Goal: Task Accomplishment & Management: Use online tool/utility

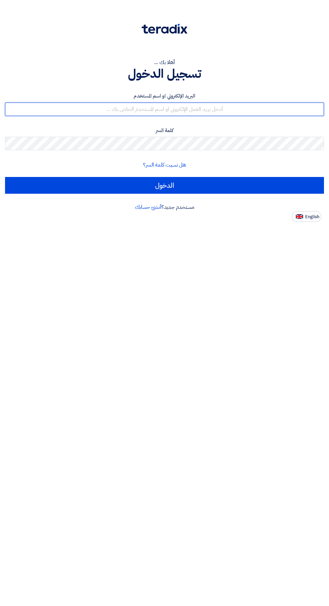
click at [236, 112] on input "text" at bounding box center [164, 109] width 319 height 13
type input "[EMAIL_ADDRESS][DOMAIN_NAME]"
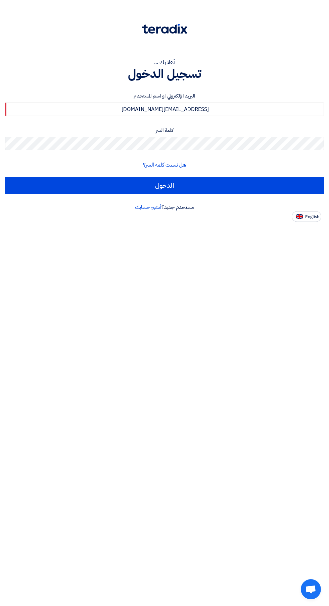
click at [5, 177] on input "الدخول" at bounding box center [164, 185] width 319 height 17
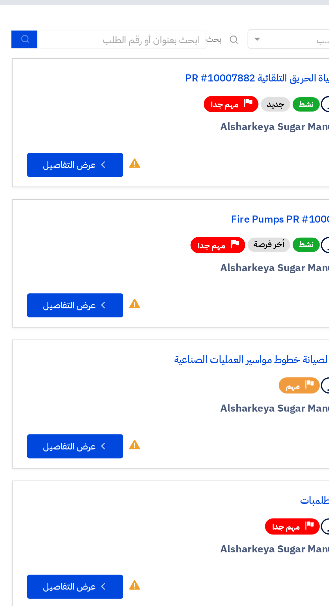
scroll to position [0, -1]
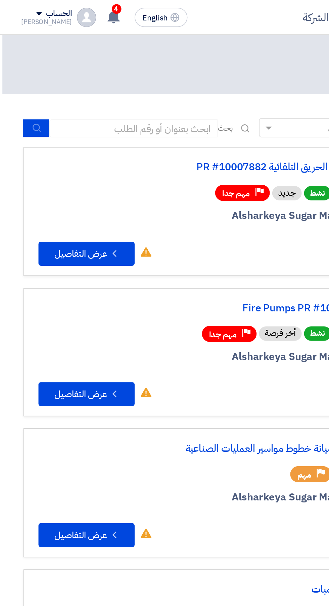
click at [25, 9] on div "الحساب" at bounding box center [32, 8] width 14 height 6
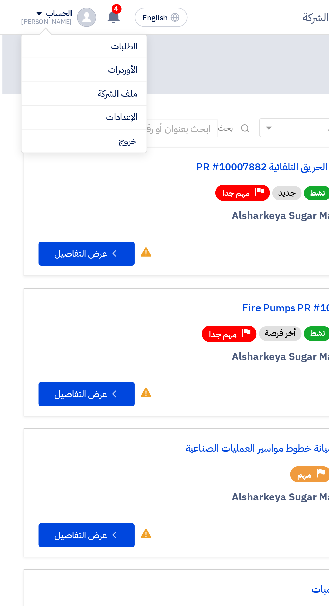
click at [69, 78] on li "خروج" at bounding box center [47, 78] width 70 height 13
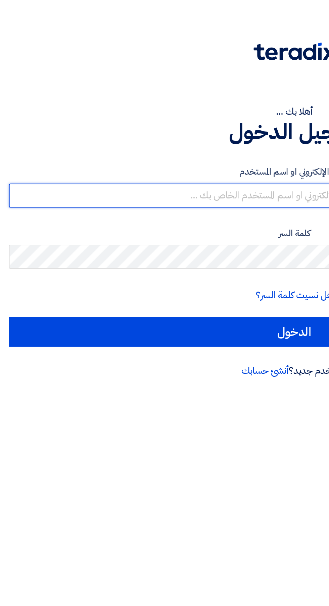
click at [151, 113] on input "text" at bounding box center [164, 109] width 319 height 13
type input "[EMAIL_ADDRESS][DOMAIN_NAME]"
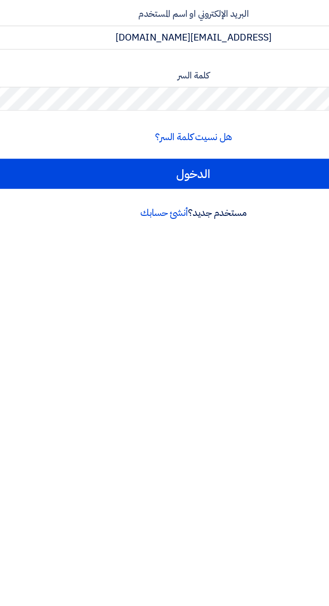
click at [5, 177] on input "الدخول" at bounding box center [164, 185] width 319 height 17
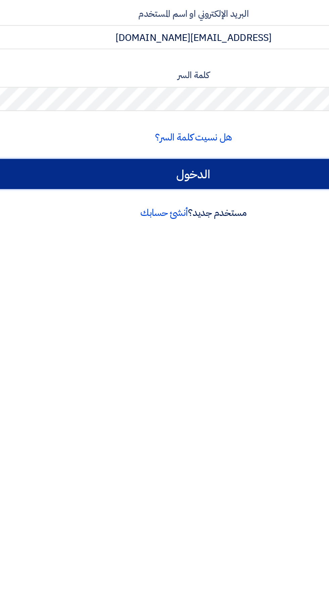
click at [204, 206] on input "الدخول" at bounding box center [164, 204] width 319 height 17
click at [213, 209] on input "الدخول" at bounding box center [164, 204] width 319 height 17
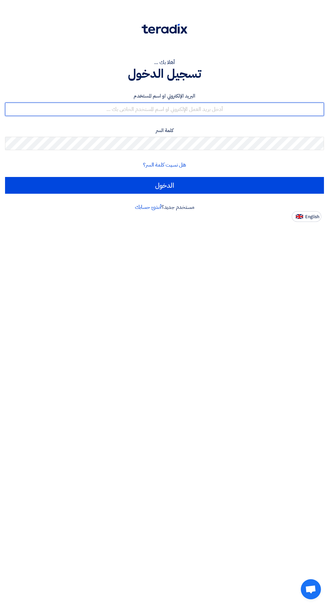
click at [260, 107] on input "text" at bounding box center [164, 109] width 319 height 13
type input "[EMAIL_ADDRESS][DOMAIN_NAME]"
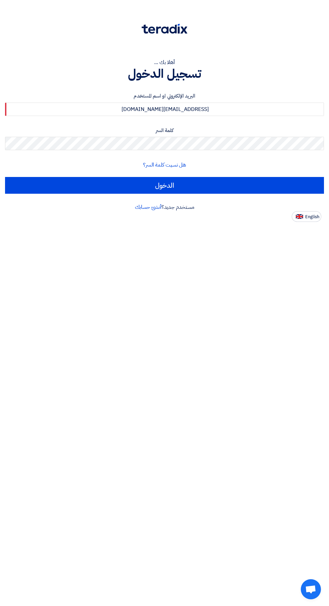
click at [5, 177] on input "الدخول" at bounding box center [164, 185] width 319 height 17
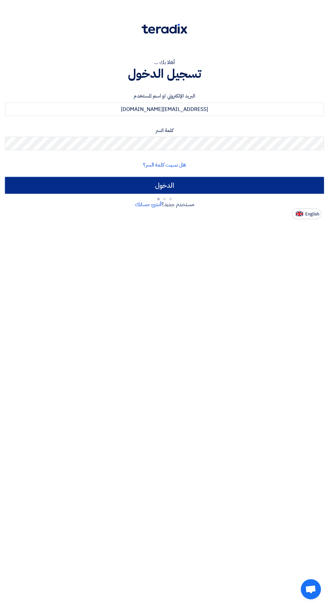
click at [255, 186] on input "الدخول" at bounding box center [164, 185] width 319 height 17
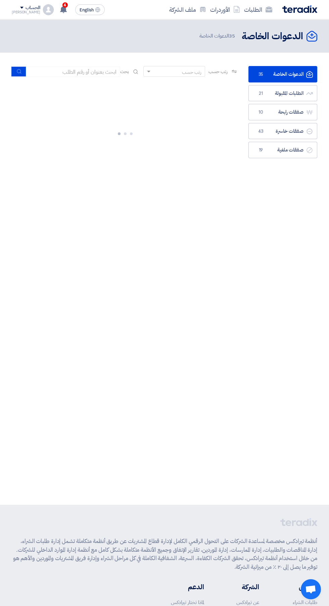
scroll to position [0, -1]
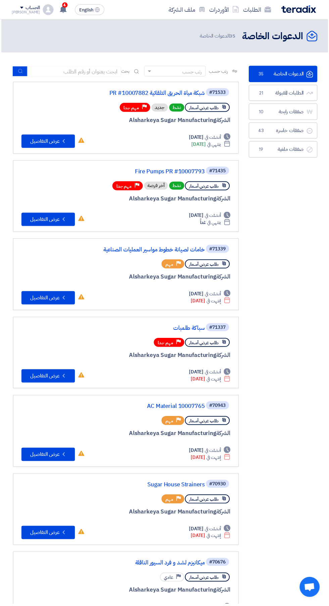
click at [177, 75] on div "رتب حسب" at bounding box center [179, 71] width 53 height 8
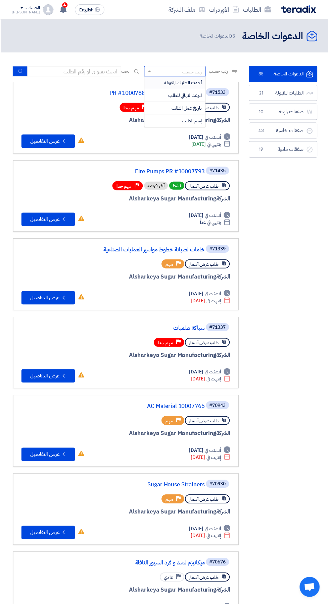
click at [227, 171] on span "#71435" at bounding box center [218, 171] width 23 height 8
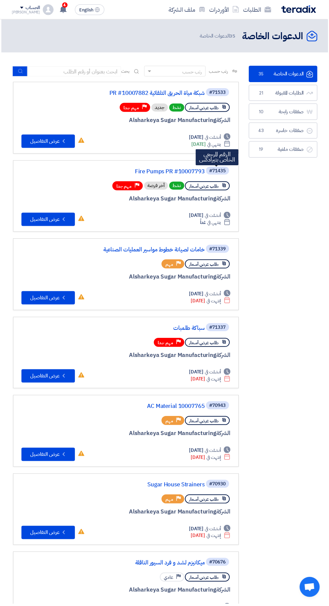
click at [190, 93] on link "شبكة مياة الحريق التلقائية PR #10007882" at bounding box center [138, 94] width 134 height 6
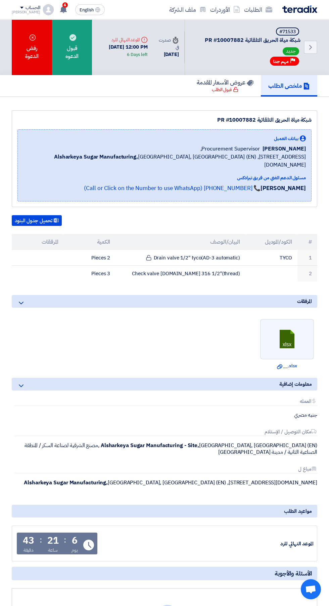
click at [170, 274] on td "Check valve st.st 316 1/2"(thread)" at bounding box center [180, 274] width 130 height 16
click at [189, 277] on td "Check valve st.st 316 1/2"(thread)" at bounding box center [180, 274] width 130 height 16
